Goal: Task Accomplishment & Management: Manage account settings

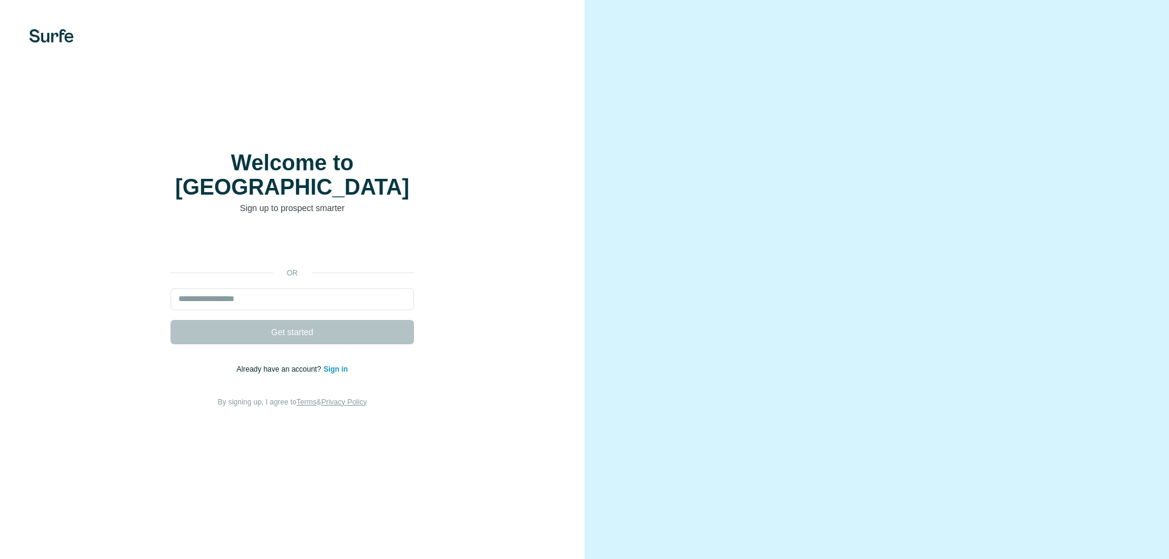
click at [337, 363] on div "or Get started Already have an account? Sign in By signing up, I agree to Terms…" at bounding box center [292, 321] width 536 height 175
click at [335, 365] on link "Sign in" at bounding box center [335, 369] width 24 height 9
